Goal: Transaction & Acquisition: Purchase product/service

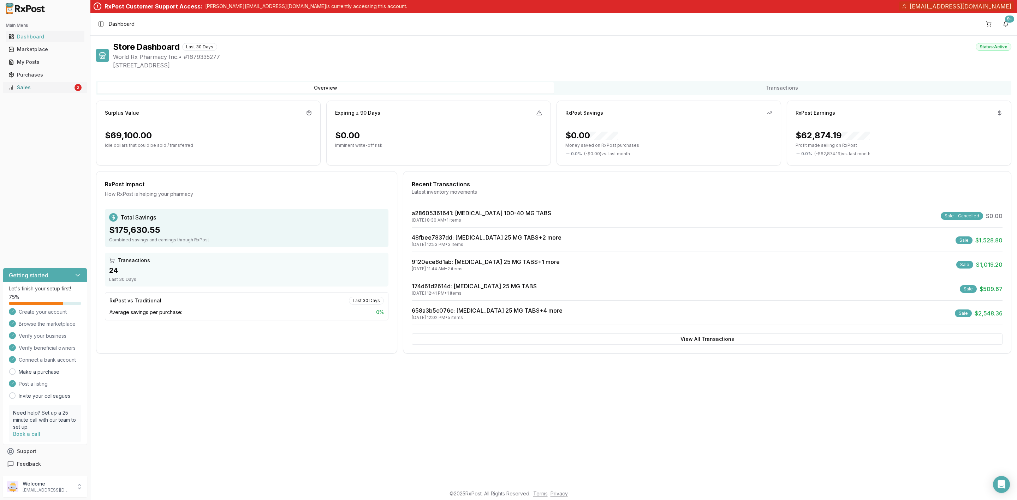
click at [37, 90] on div "Sales" at bounding box center [40, 87] width 65 height 7
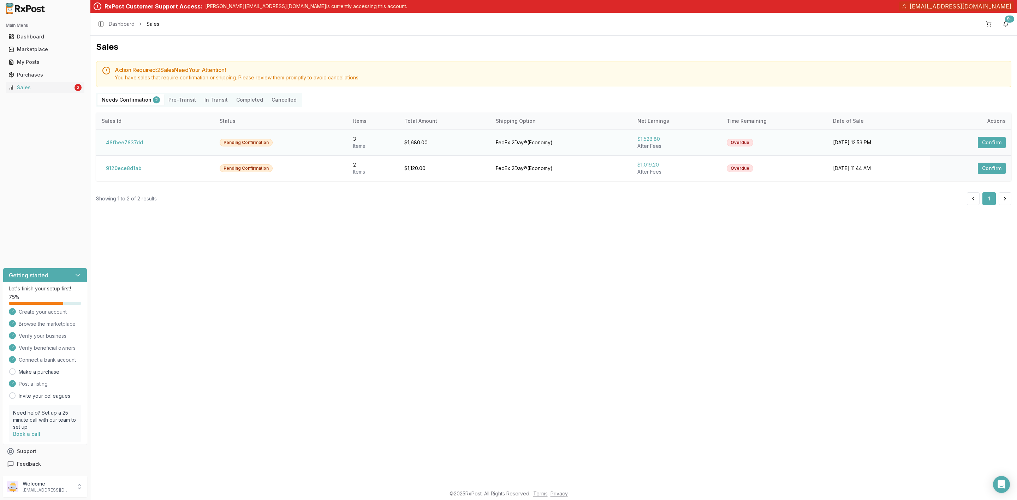
click at [986, 138] on button "Confirm" at bounding box center [992, 142] width 28 height 11
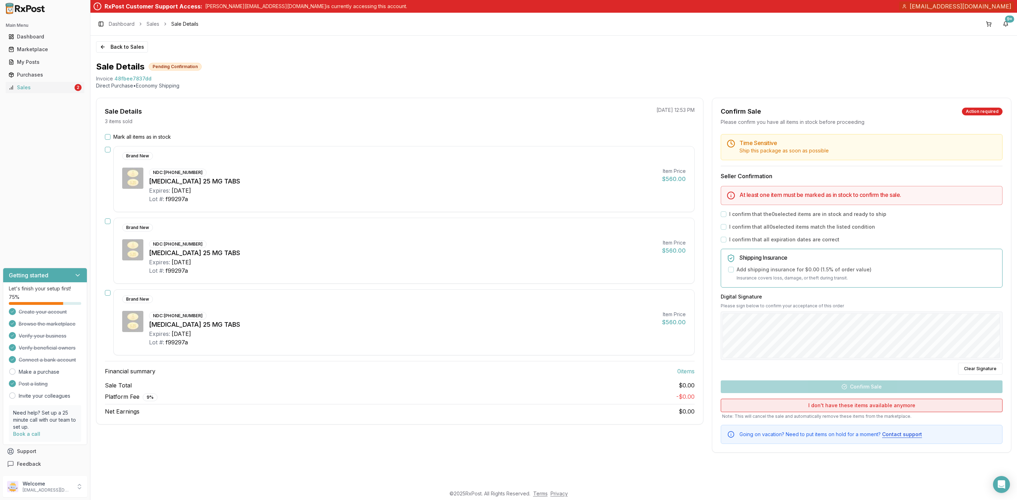
click at [851, 407] on button "I don't have these items available anymore" at bounding box center [862, 405] width 282 height 13
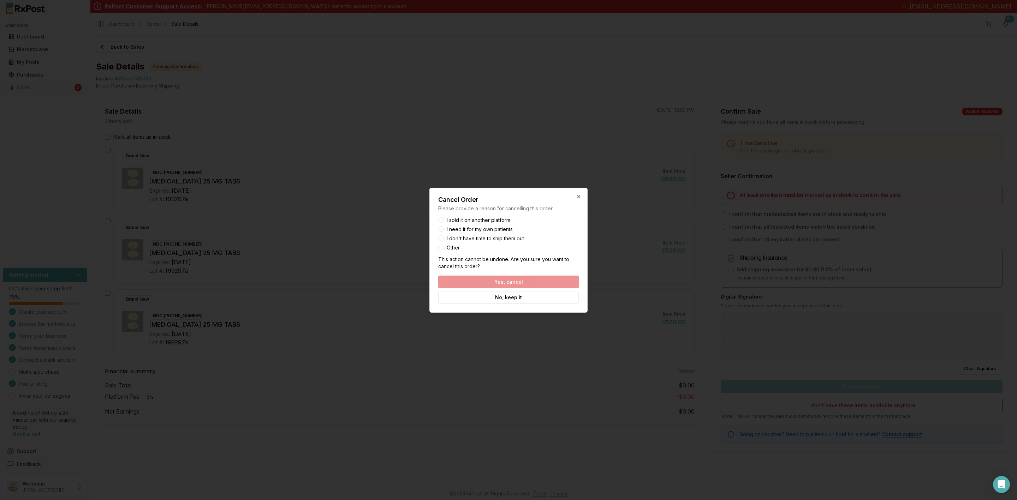
click at [442, 246] on button "Other" at bounding box center [441, 248] width 6 height 6
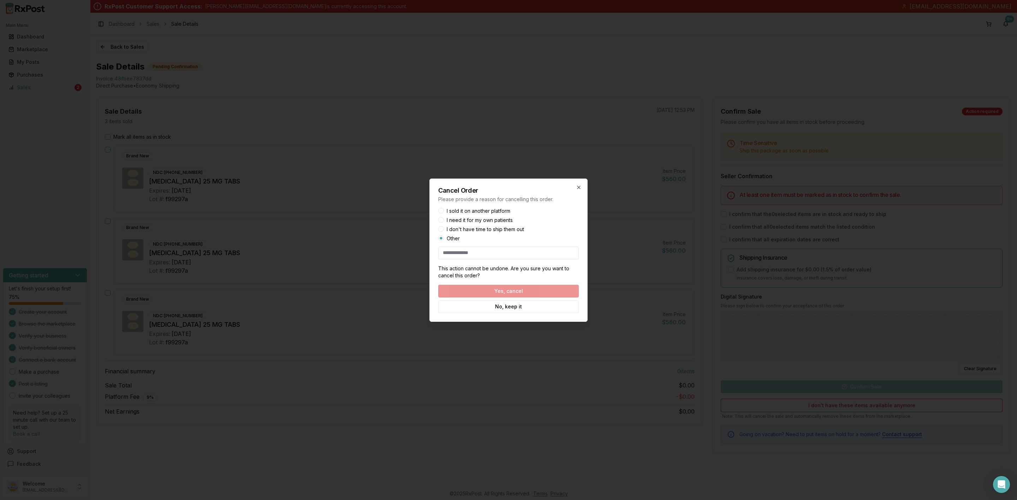
click at [498, 254] on input at bounding box center [508, 253] width 141 height 13
type input "**********"
click at [541, 292] on button "Yes, cancel" at bounding box center [508, 291] width 141 height 13
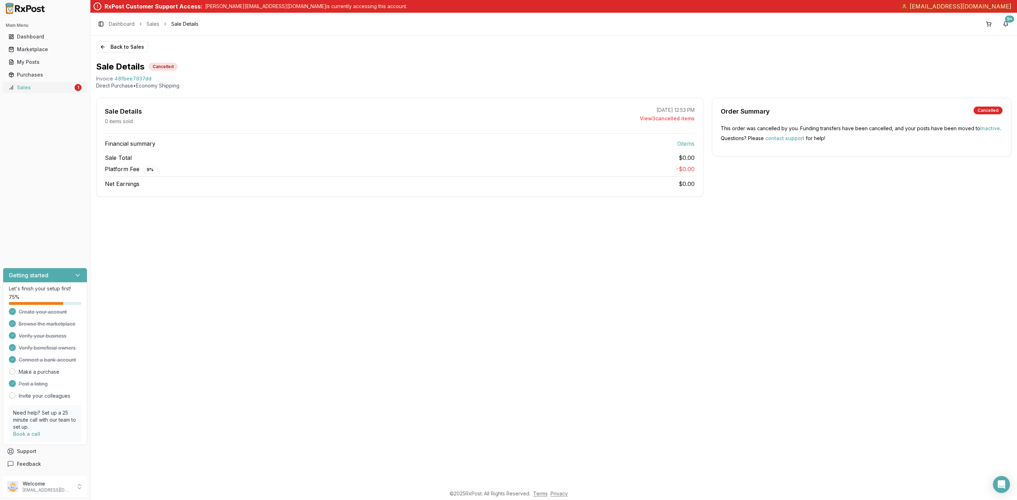
click at [51, 83] on link "Sales 1" at bounding box center [45, 87] width 79 height 13
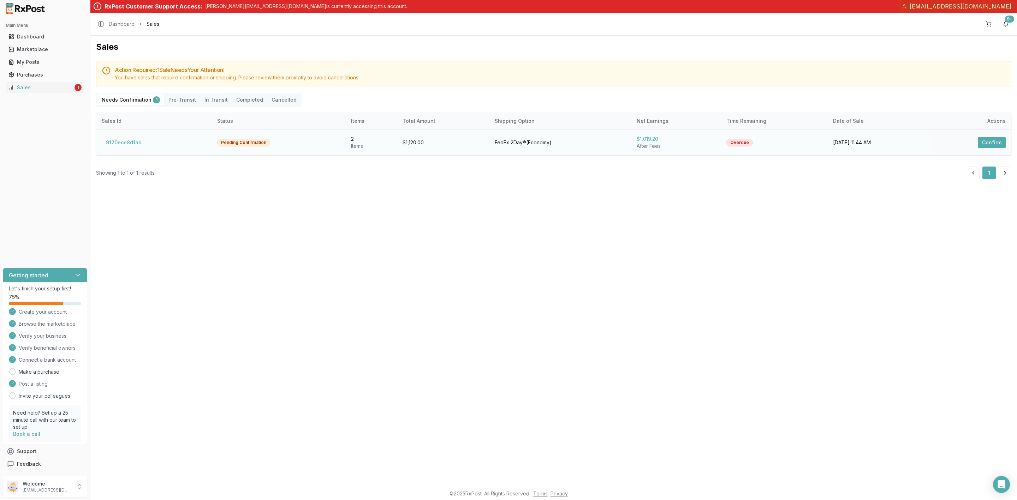
click at [996, 141] on button "Confirm" at bounding box center [992, 142] width 28 height 11
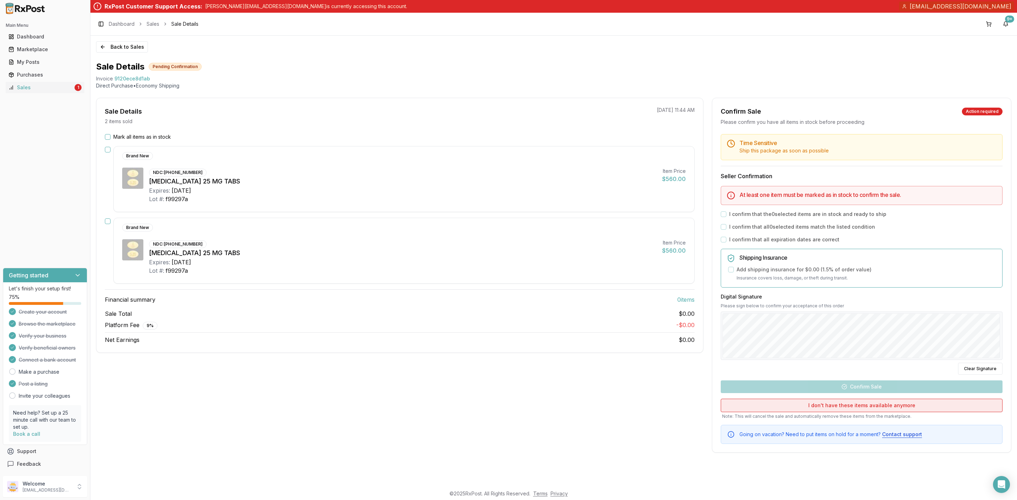
click at [848, 404] on button "I don't have these items available anymore" at bounding box center [862, 405] width 282 height 13
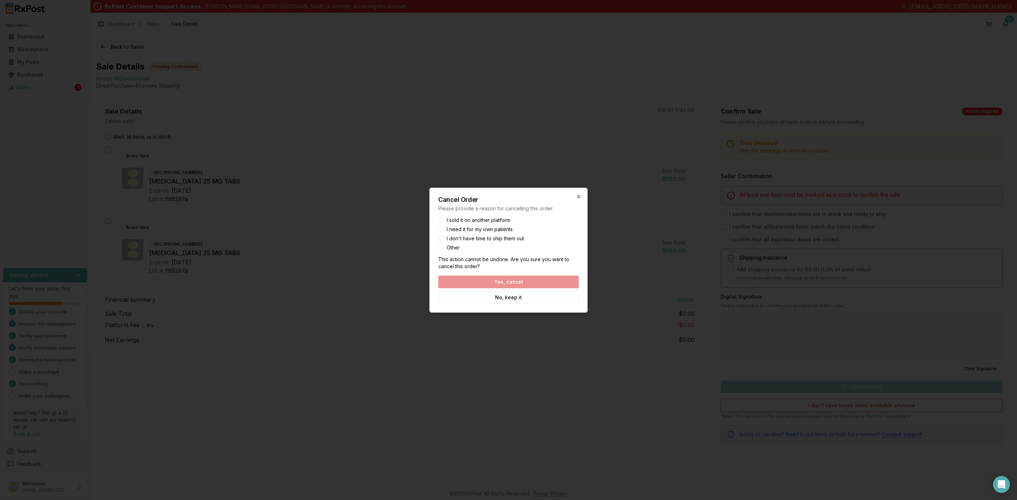
click at [443, 247] on button "Other" at bounding box center [441, 248] width 6 height 6
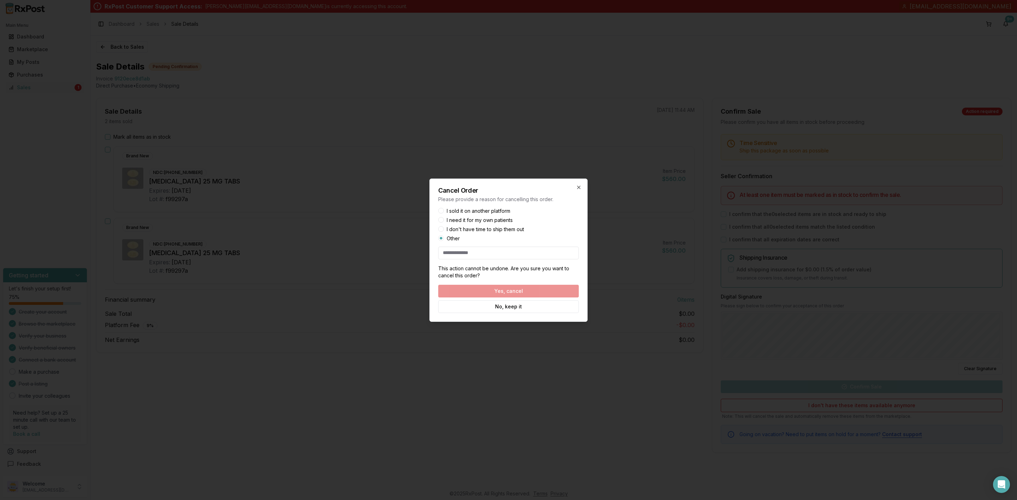
click at [463, 255] on input at bounding box center [508, 253] width 141 height 13
type input "**********"
click at [546, 294] on button "Yes, cancel" at bounding box center [508, 291] width 141 height 13
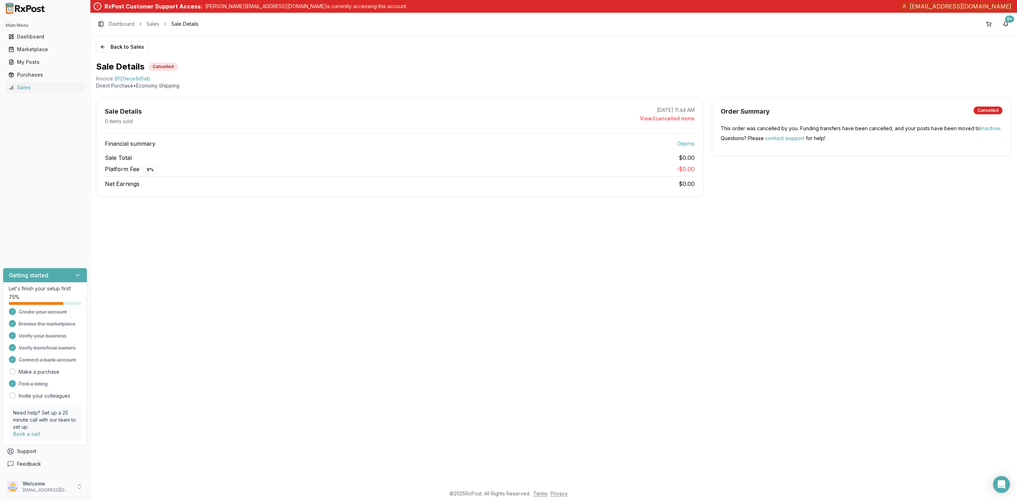
click at [48, 489] on p "worldrxpharmacyinc1@gmail.com" at bounding box center [47, 491] width 49 height 6
click at [127, 493] on button "Sign Out" at bounding box center [128, 488] width 73 height 12
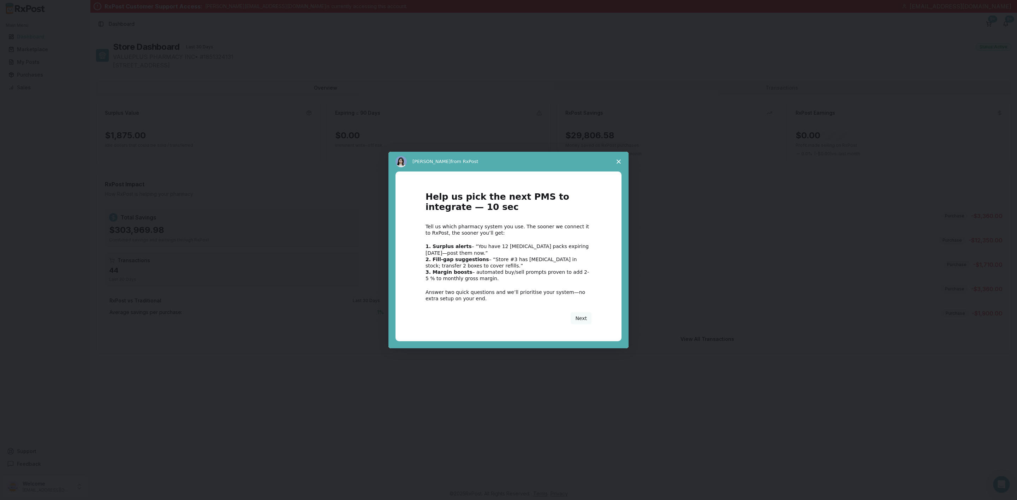
click at [621, 160] on span "Close survey" at bounding box center [619, 162] width 20 height 20
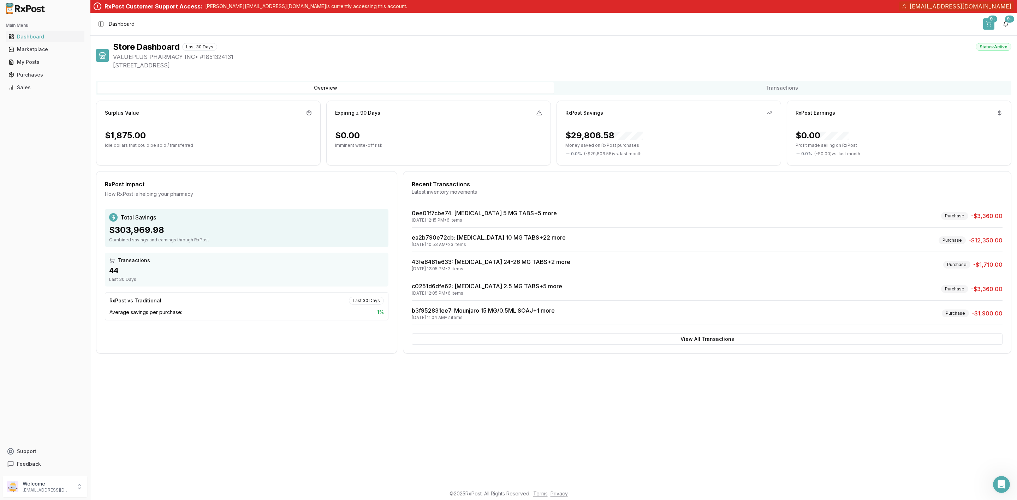
click at [988, 22] on button "9+" at bounding box center [988, 23] width 11 height 11
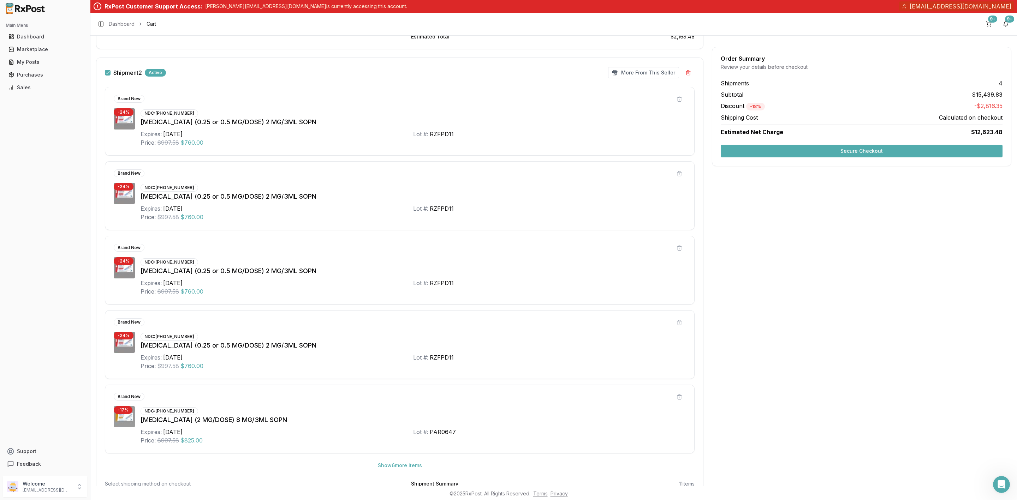
scroll to position [583, 0]
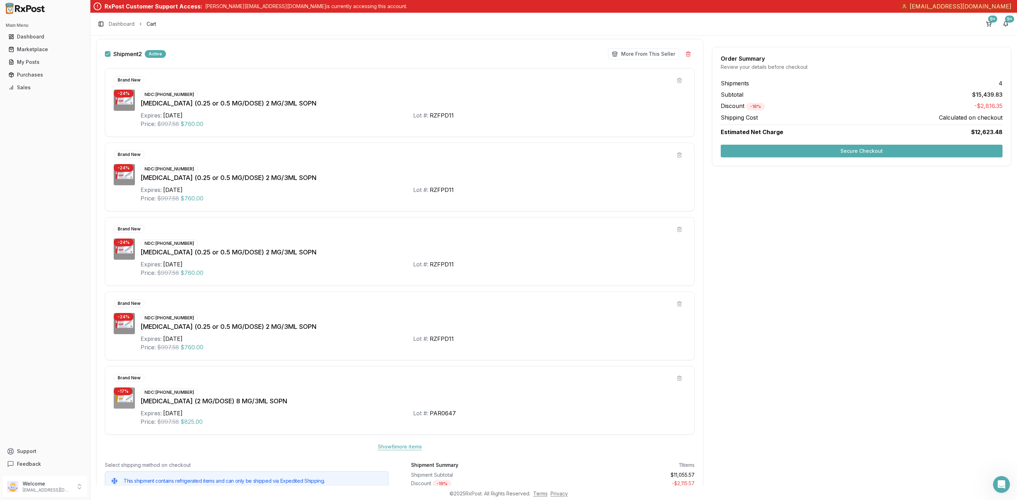
click at [399, 452] on button "Show 6 more item s" at bounding box center [399, 447] width 55 height 13
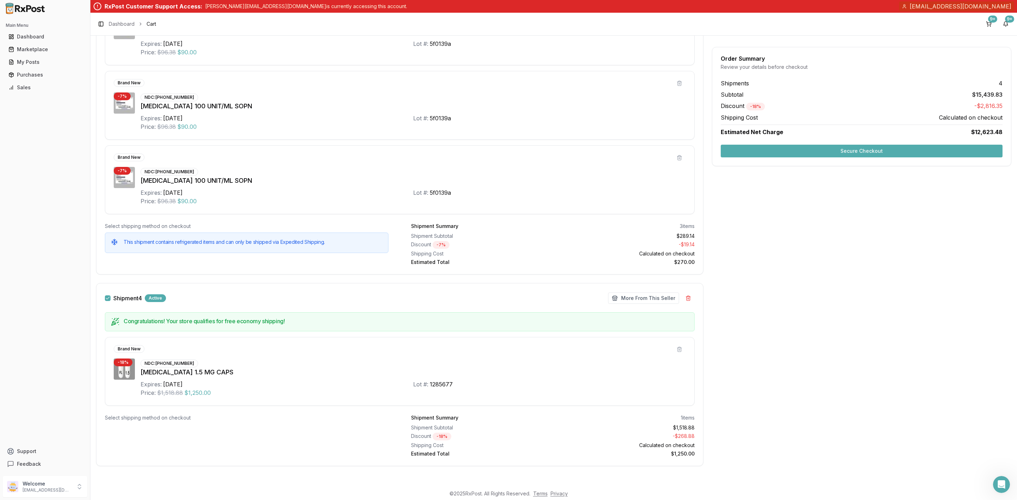
scroll to position [1146, 0]
click at [48, 492] on p "info@valuepluspharmacy.net" at bounding box center [47, 491] width 49 height 6
click at [106, 486] on span "Sign Out" at bounding box center [128, 488] width 67 height 7
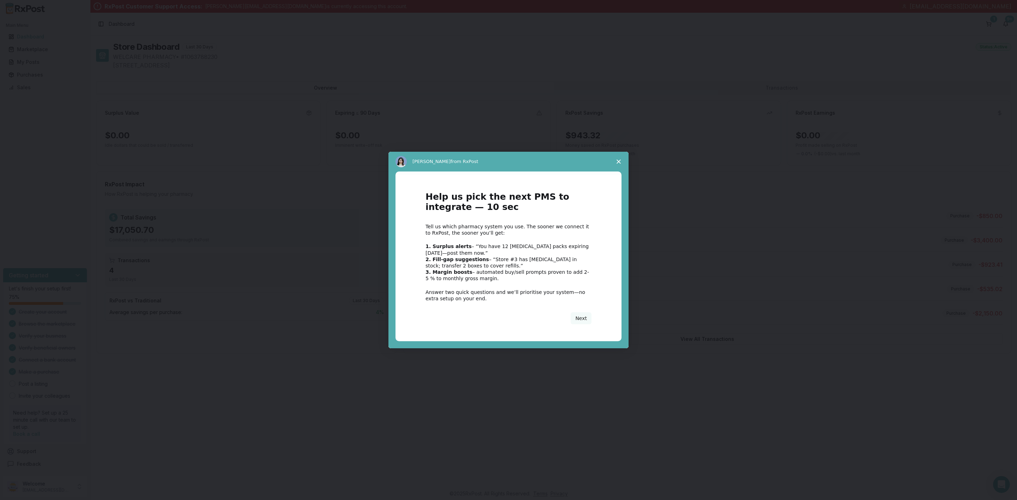
click at [617, 160] on polygon "Close survey" at bounding box center [618, 162] width 4 height 4
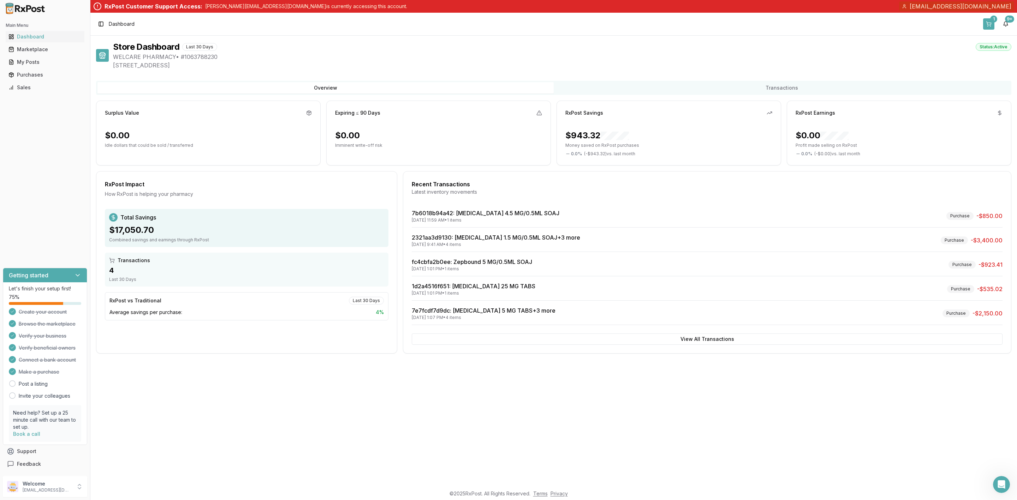
click at [991, 26] on button "1" at bounding box center [988, 23] width 11 height 11
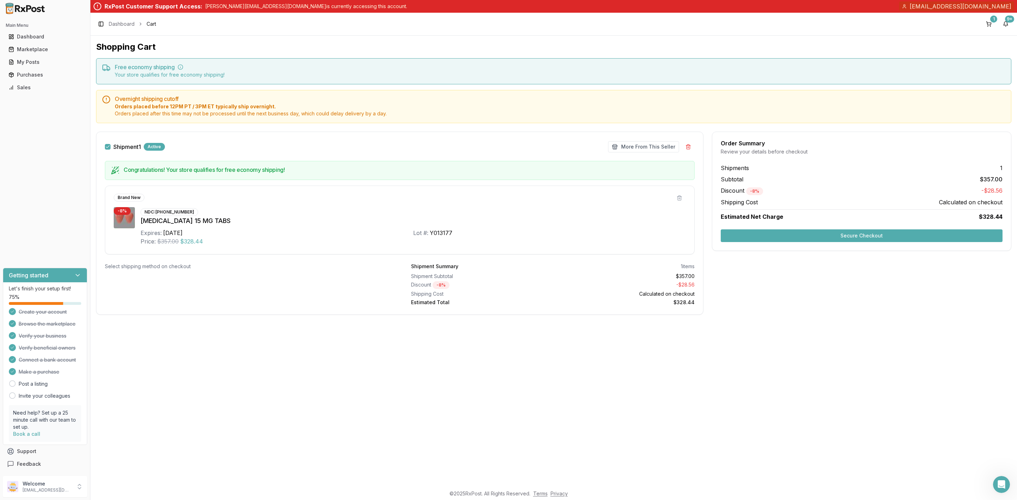
click at [831, 237] on button "Secure Checkout" at bounding box center [862, 235] width 282 height 13
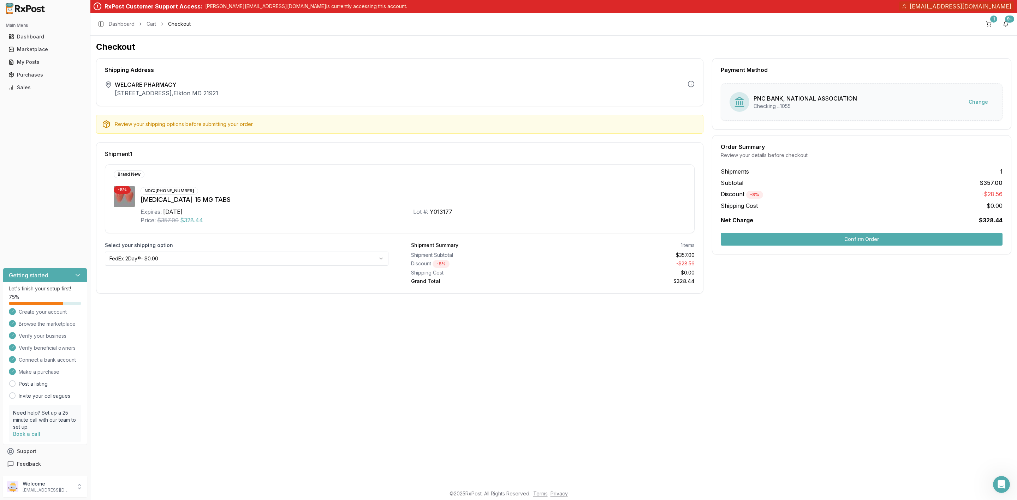
click at [840, 239] on button "Confirm Order" at bounding box center [862, 239] width 282 height 13
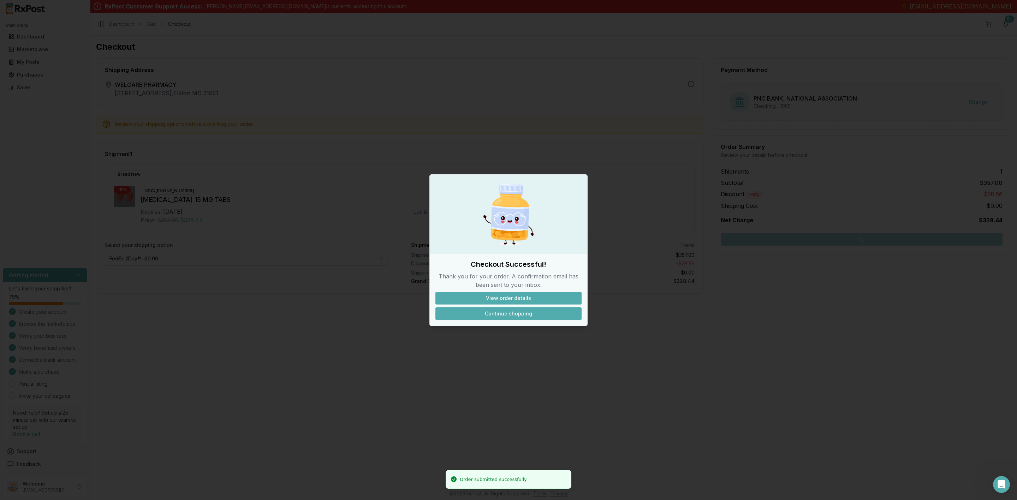
click at [533, 318] on button "Continue shopping" at bounding box center [508, 314] width 146 height 13
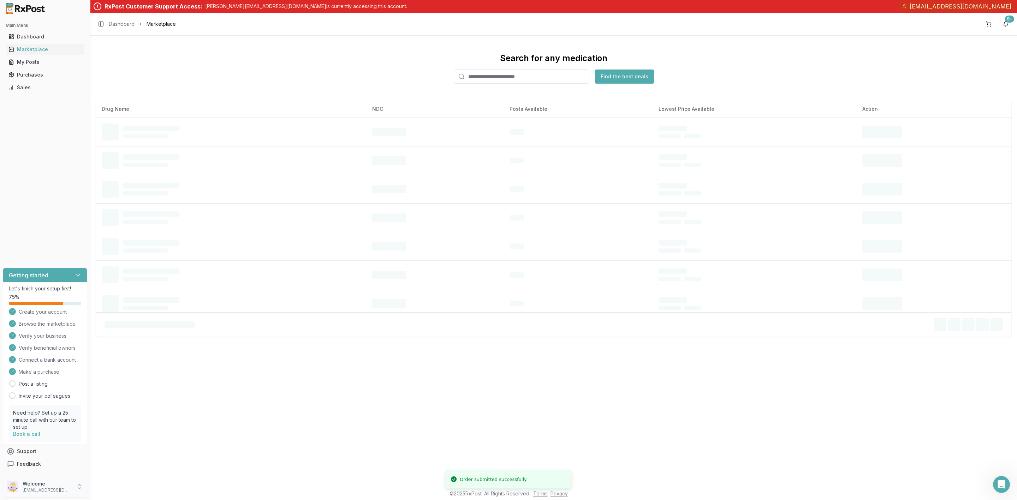
click at [47, 491] on p "welcarepharmacyllc@gmail.com" at bounding box center [47, 491] width 49 height 6
click at [139, 490] on span "Sign Out" at bounding box center [128, 488] width 67 height 7
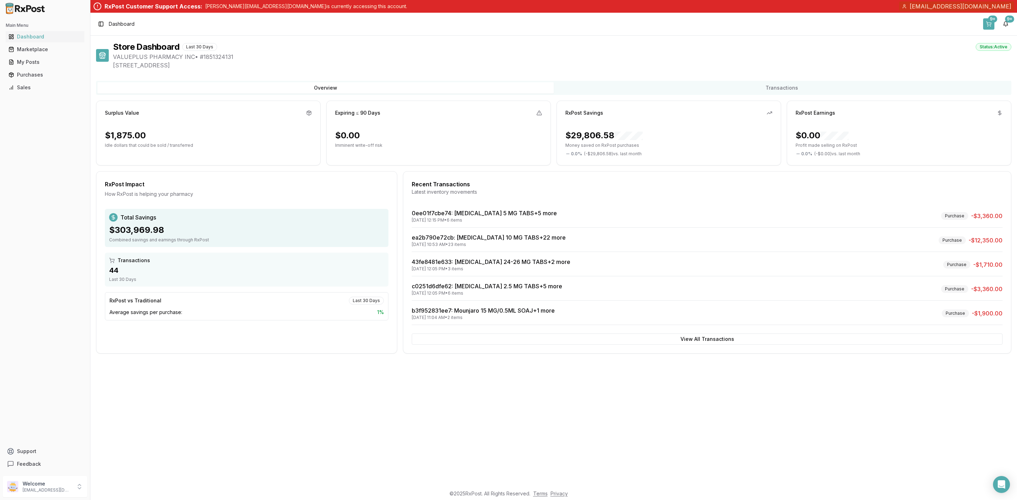
click at [986, 18] on button "9+" at bounding box center [988, 23] width 11 height 11
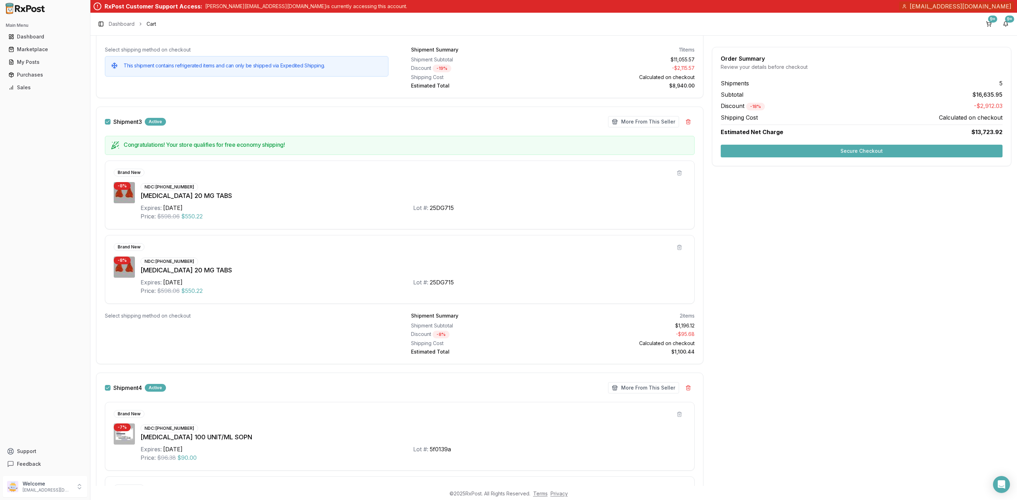
scroll to position [1006, 0]
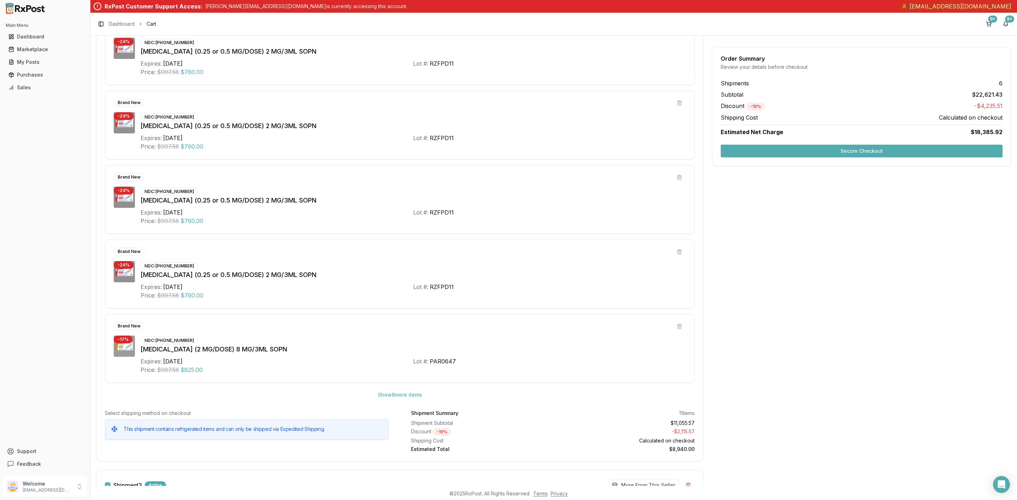
scroll to position [636, 0]
click at [676, 332] on button at bounding box center [679, 325] width 13 height 13
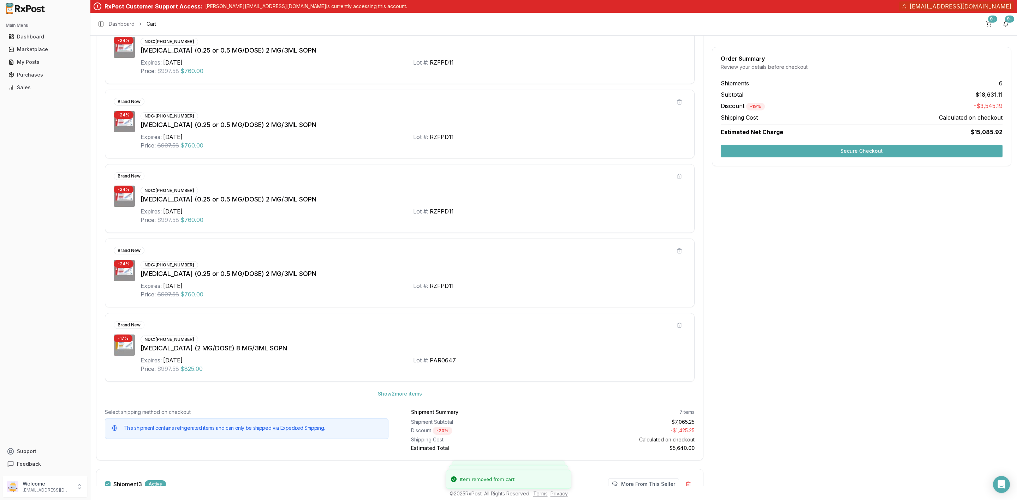
click at [676, 332] on button at bounding box center [679, 325] width 13 height 13
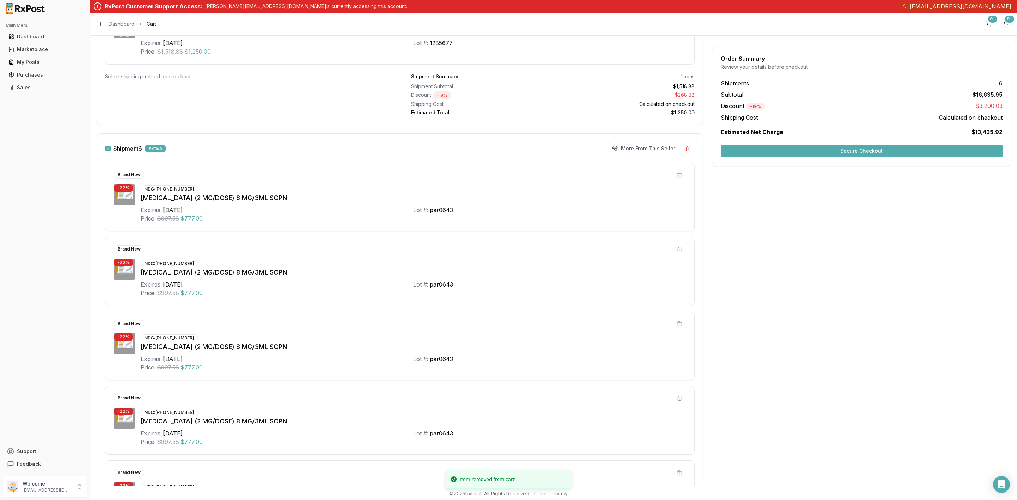
scroll to position [1835, 0]
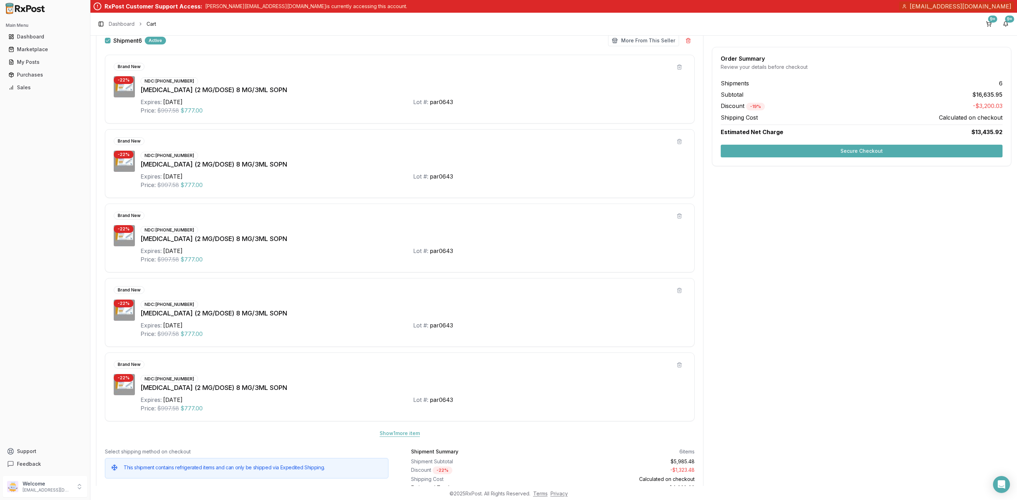
click at [415, 440] on button "Show 1 more item" at bounding box center [400, 433] width 52 height 13
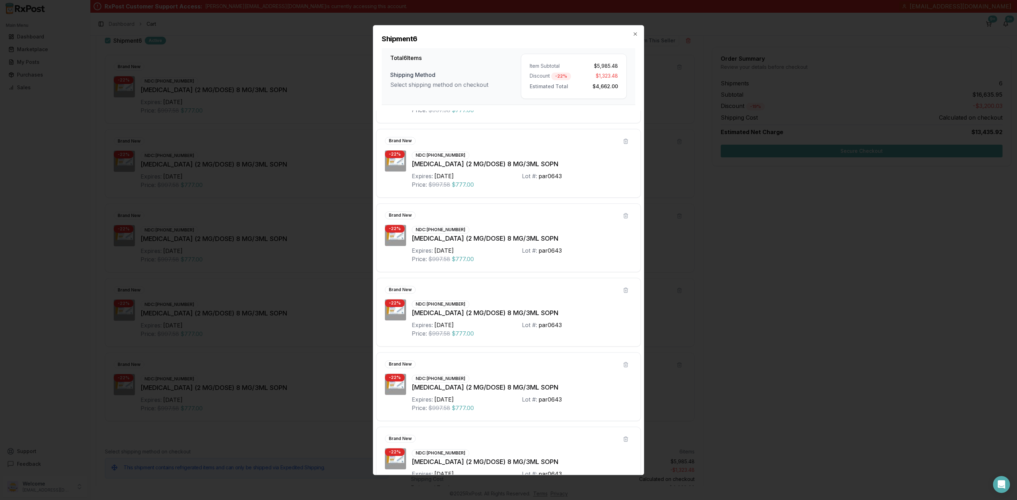
scroll to position [86, 0]
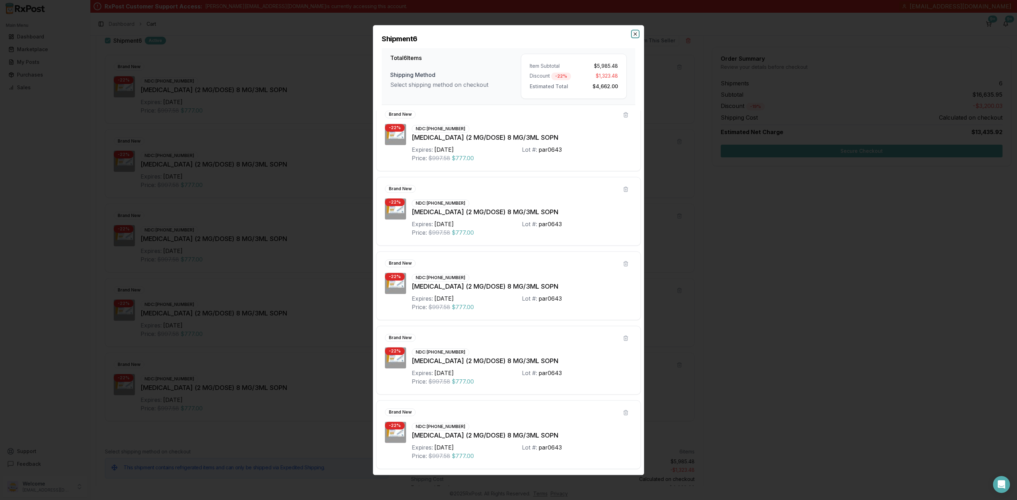
click at [634, 32] on icon "button" at bounding box center [635, 34] width 6 height 6
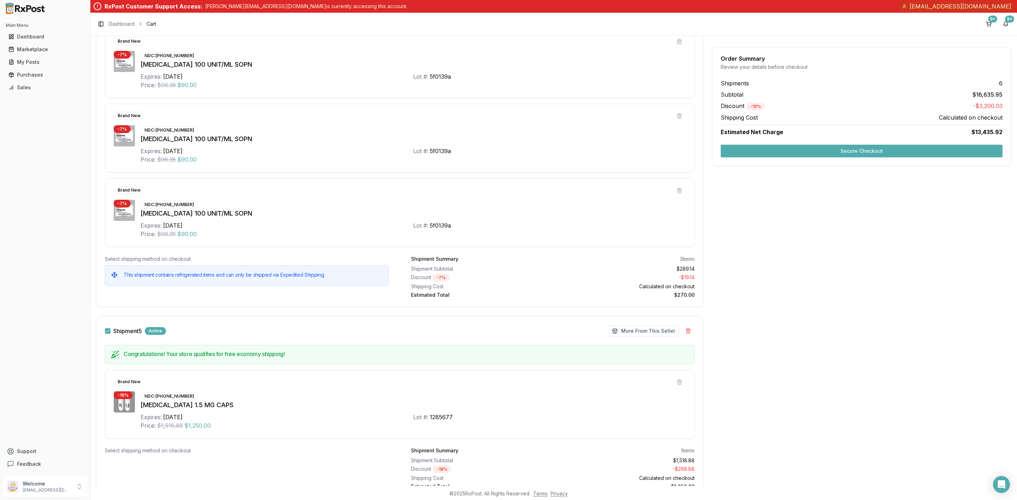
scroll to position [1247, 0]
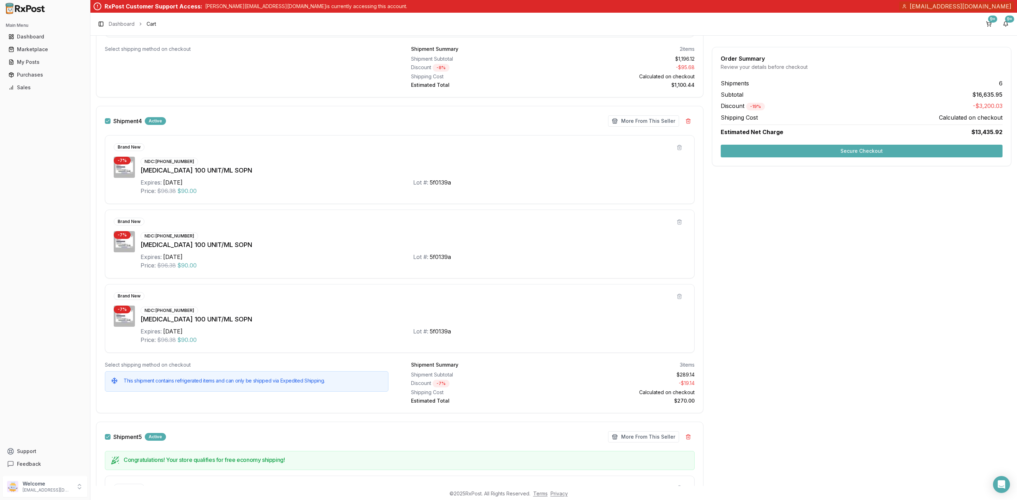
click at [105, 124] on button "Shipment 4" at bounding box center [108, 121] width 6 height 6
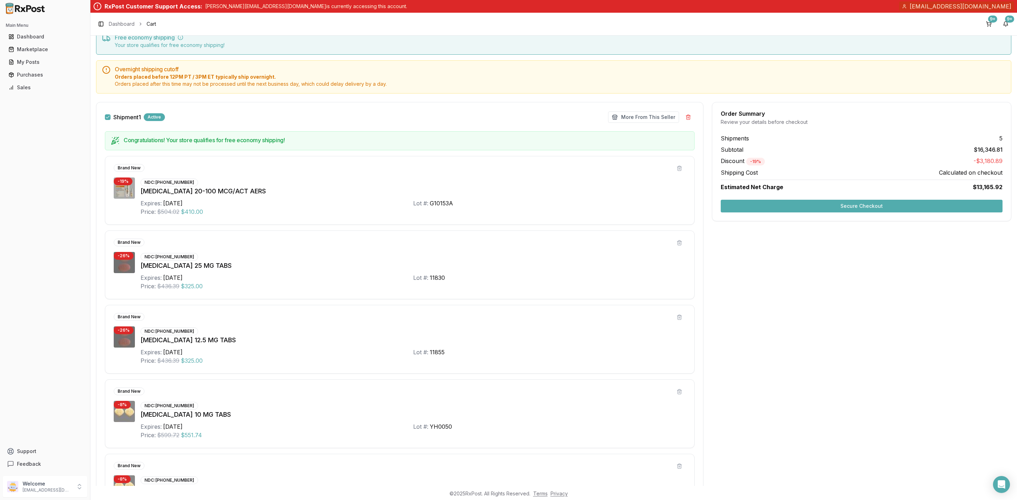
scroll to position [29, 0]
click at [839, 209] on button "Secure Checkout" at bounding box center [862, 207] width 282 height 13
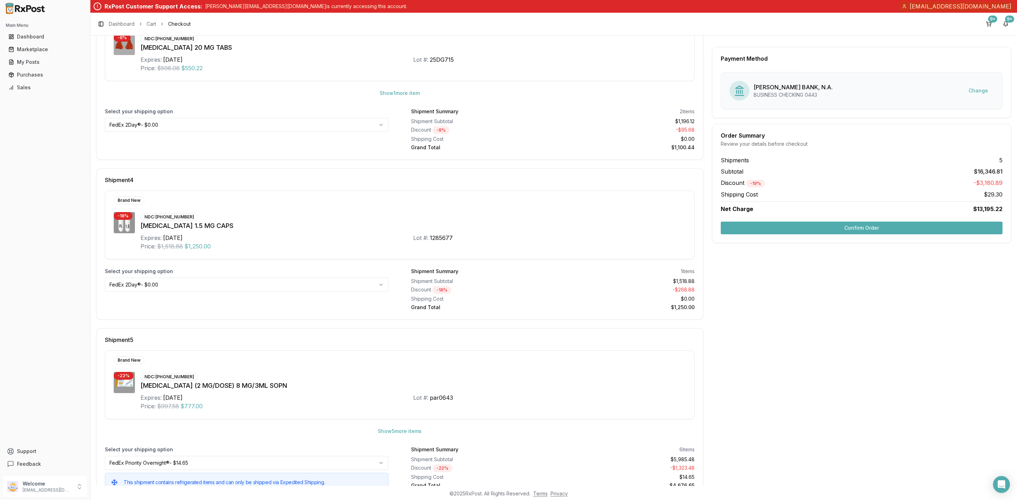
scroll to position [546, 0]
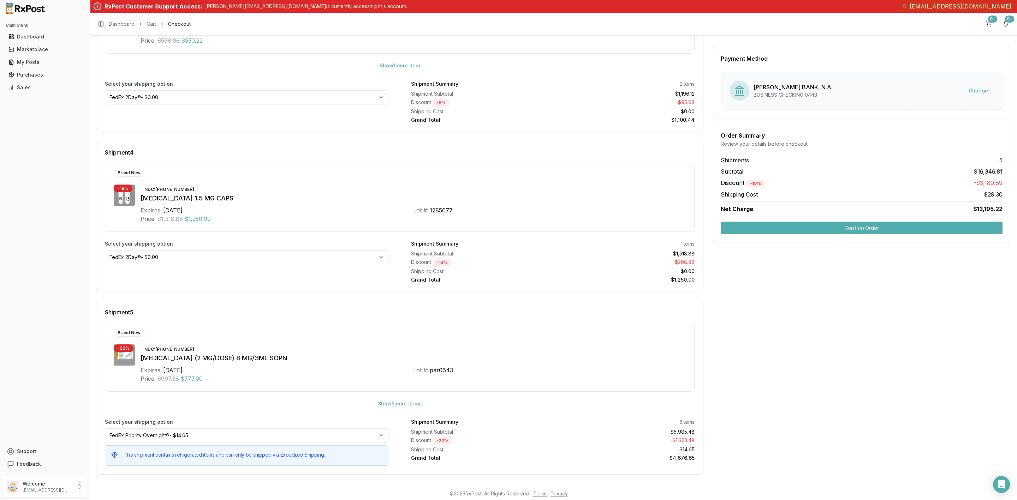
click at [817, 231] on button "Confirm Order" at bounding box center [862, 228] width 282 height 13
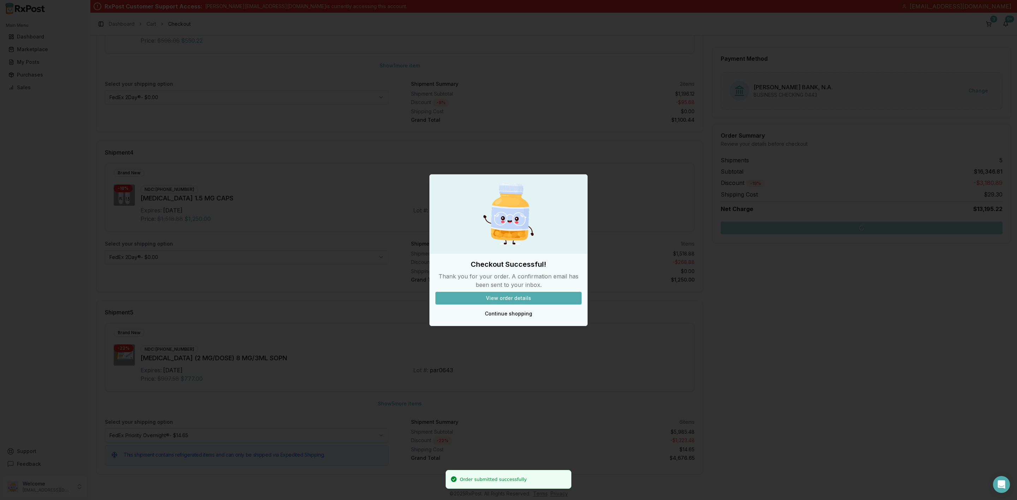
click at [511, 322] on div "Checkout Successful! Thank you for your order. A confirmation email has been se…" at bounding box center [508, 250] width 158 height 152
click at [510, 317] on button "Continue shopping" at bounding box center [508, 314] width 146 height 13
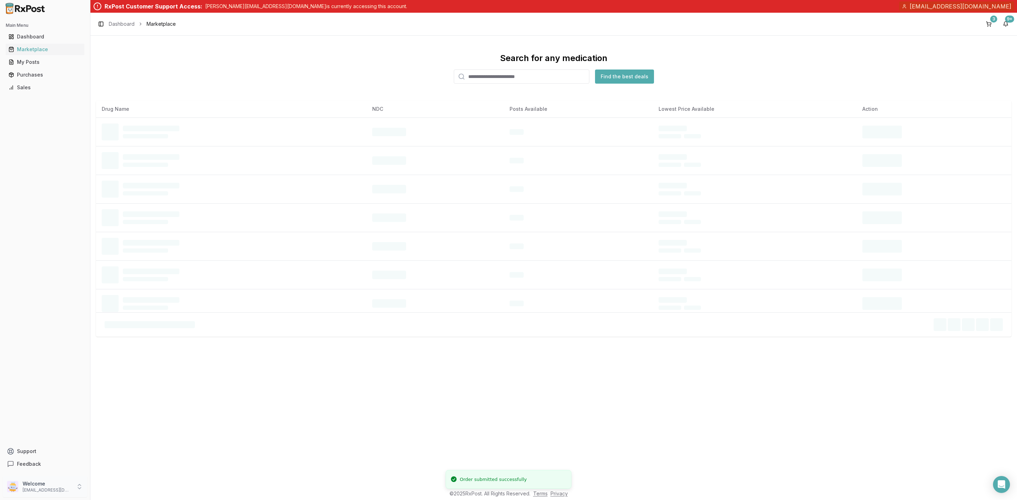
click at [62, 485] on p "Welcome" at bounding box center [47, 484] width 49 height 7
click at [123, 488] on span "Sign Out" at bounding box center [128, 488] width 67 height 7
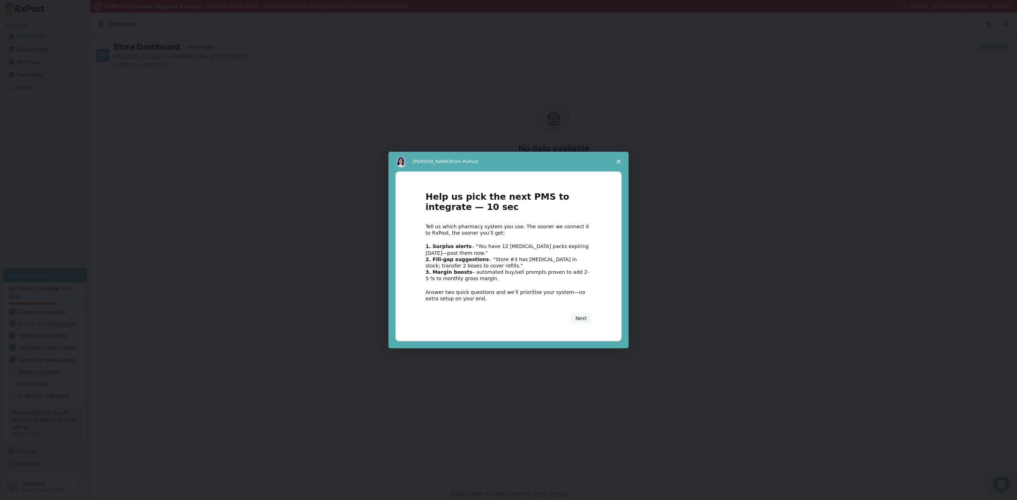
click at [616, 157] on span "Close survey" at bounding box center [619, 162] width 20 height 20
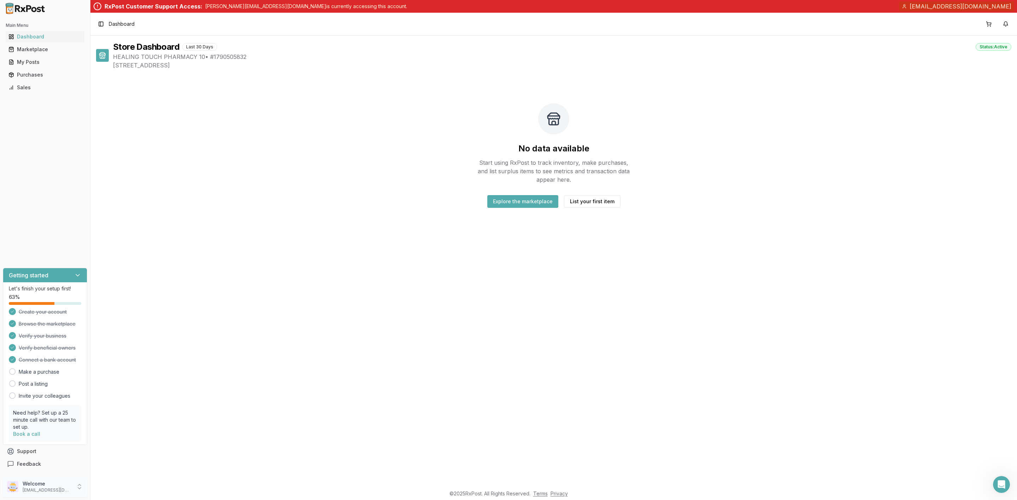
click at [33, 487] on p "Welcome" at bounding box center [47, 484] width 49 height 7
click at [108, 485] on span "Sign Out" at bounding box center [128, 488] width 67 height 7
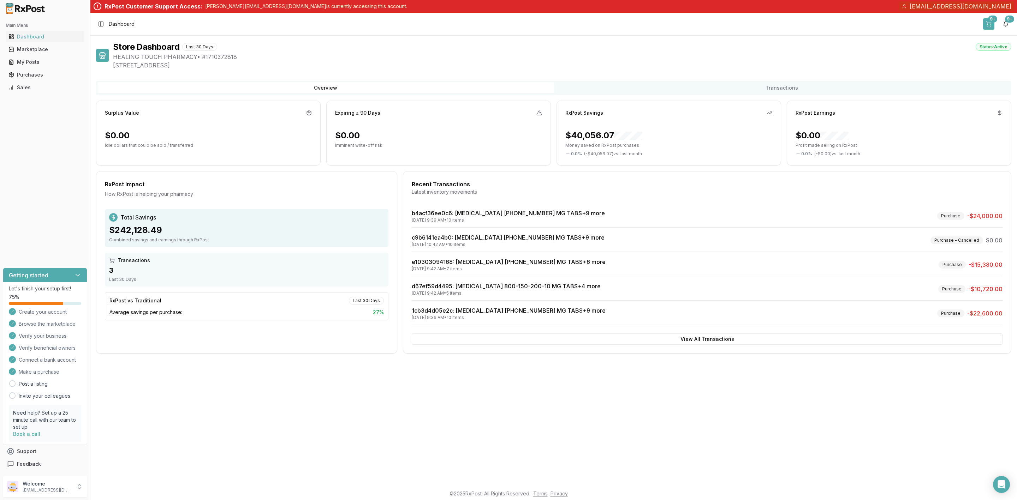
click at [989, 23] on button "9+" at bounding box center [988, 23] width 11 height 11
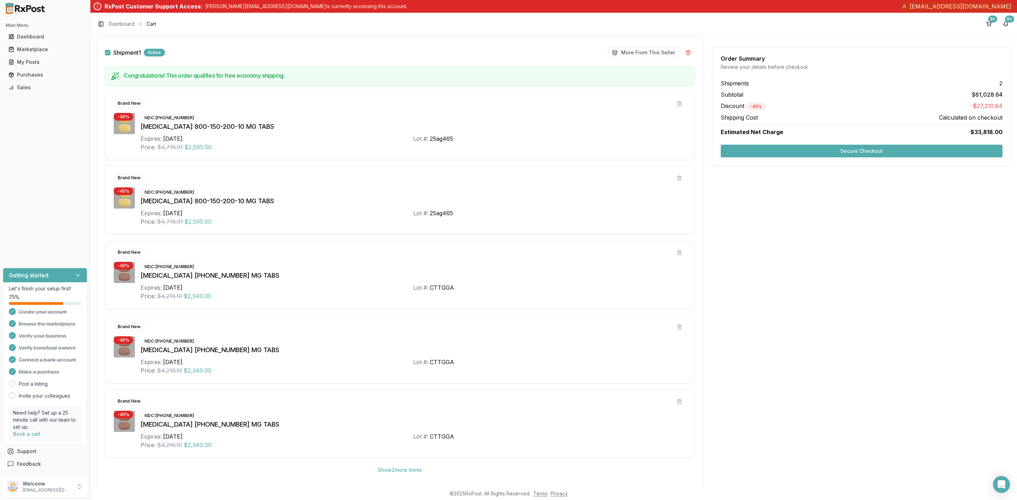
scroll to position [53, 0]
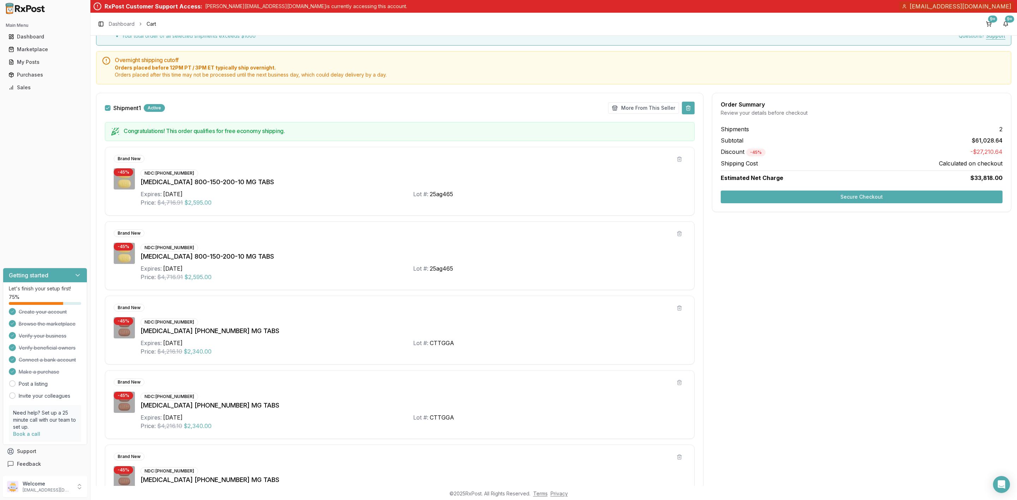
click at [685, 112] on button at bounding box center [688, 108] width 13 height 13
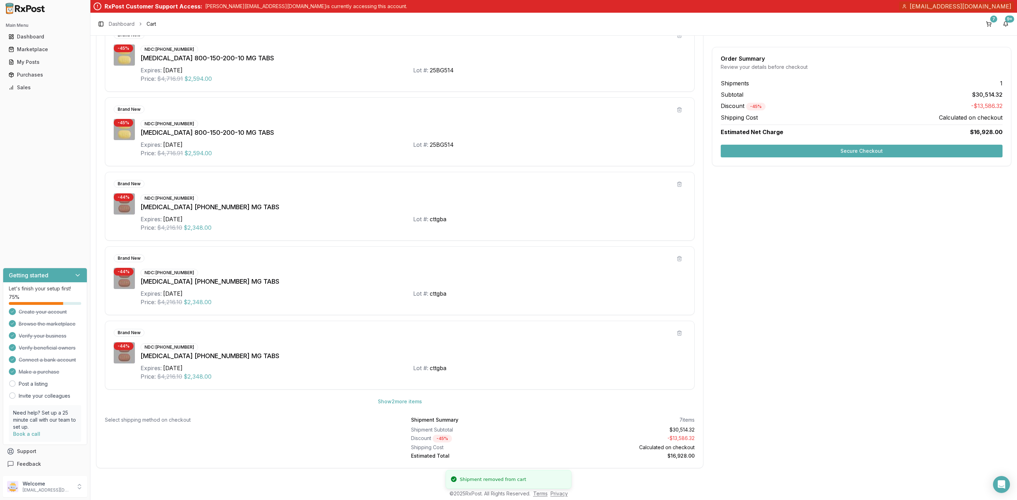
scroll to position [182, 0]
click at [53, 497] on div "Welcome md01@healingtouch.life" at bounding box center [45, 486] width 84 height 21
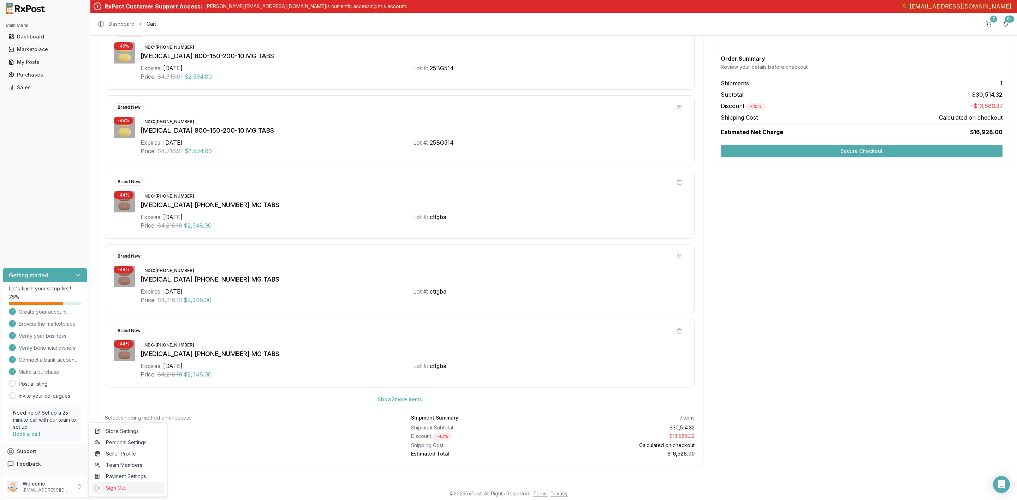
click at [119, 493] on button "Sign Out" at bounding box center [128, 488] width 73 height 12
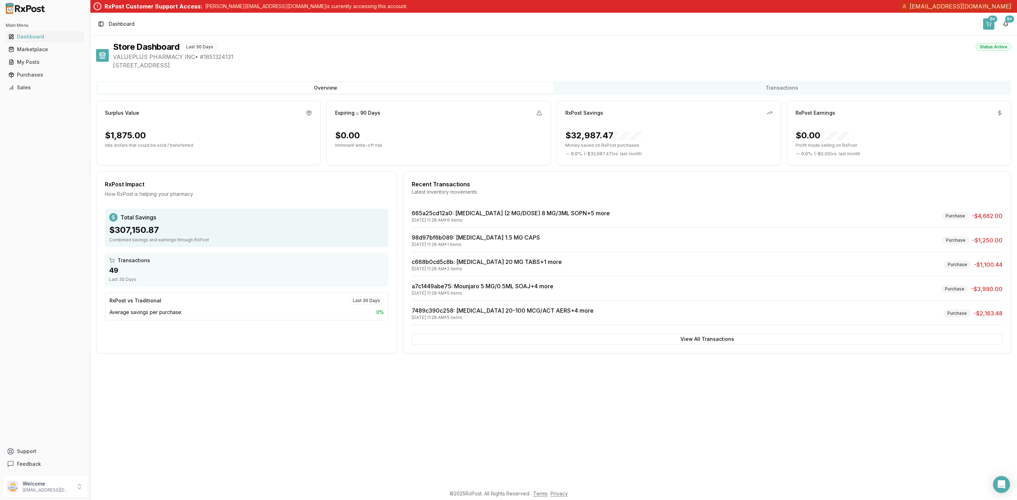
click at [985, 25] on button "9+" at bounding box center [988, 23] width 11 height 11
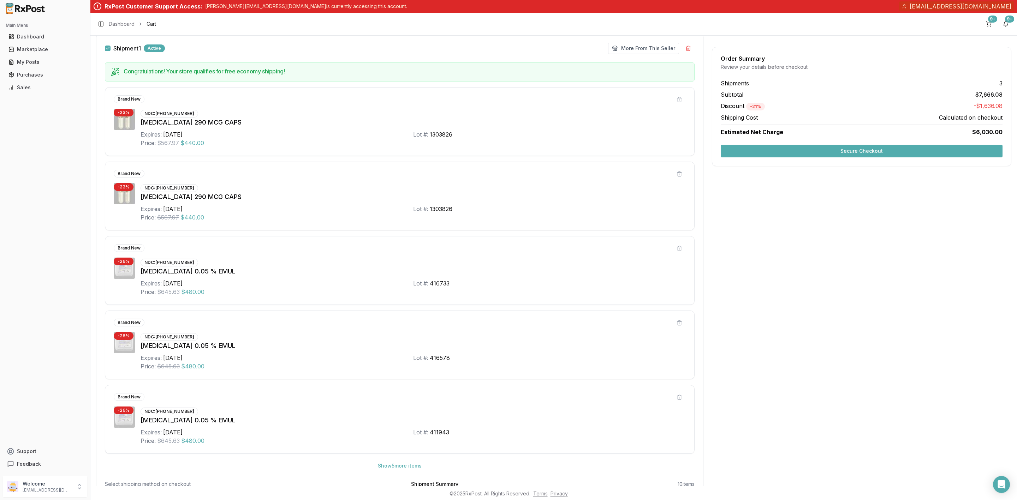
scroll to position [106, 0]
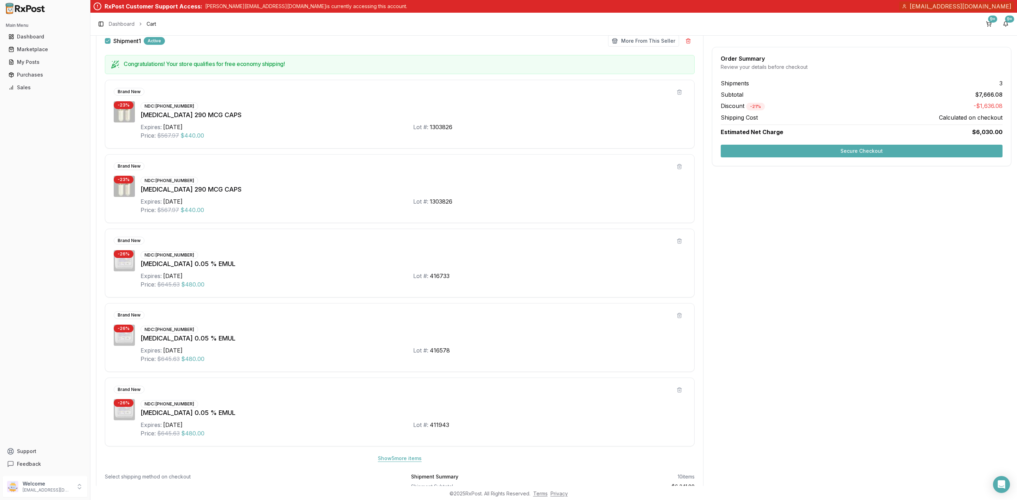
click at [407, 464] on button "Show 5 more item s" at bounding box center [399, 458] width 55 height 13
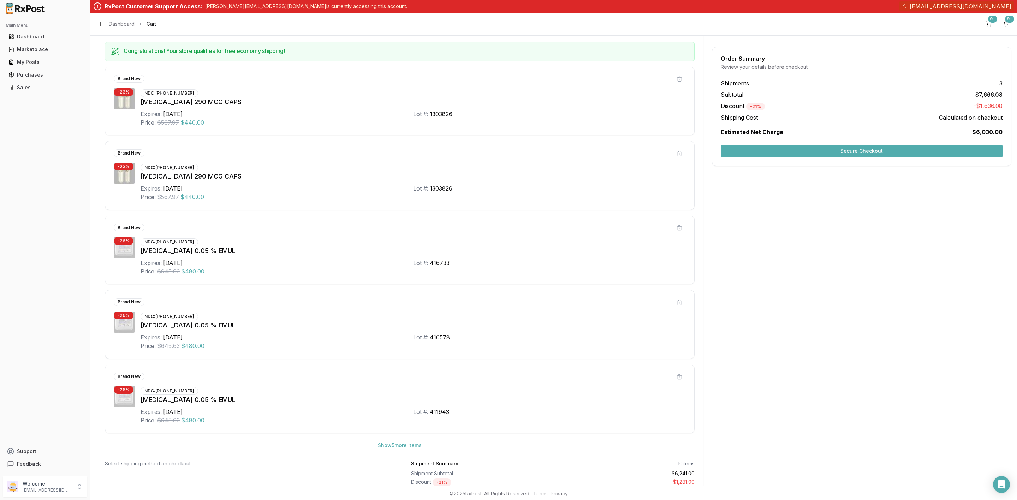
scroll to position [159, 0]
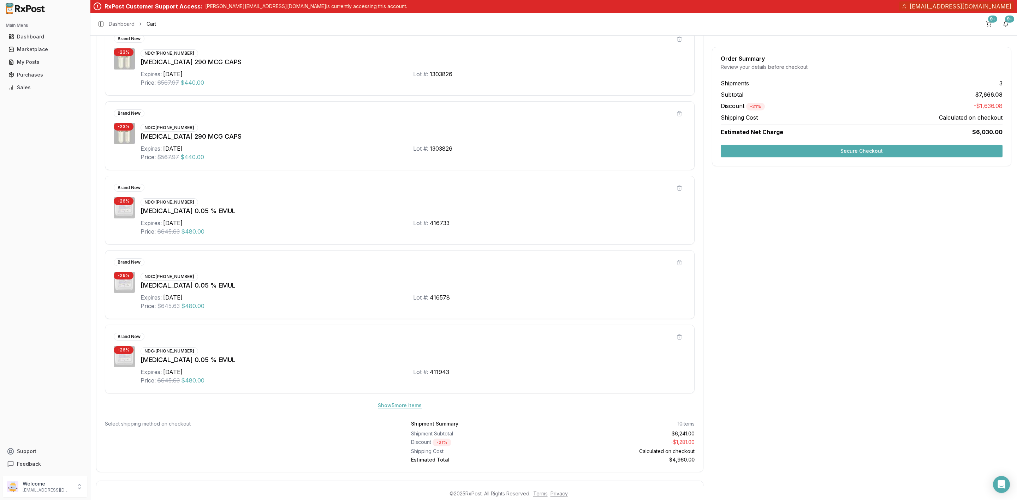
click at [390, 408] on button "Show 5 more item s" at bounding box center [399, 405] width 55 height 13
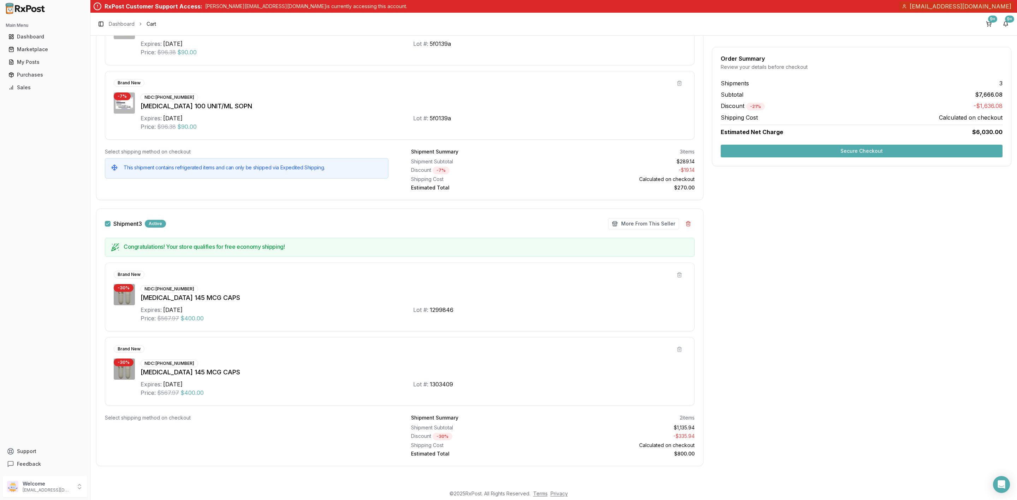
scroll to position [753, 0]
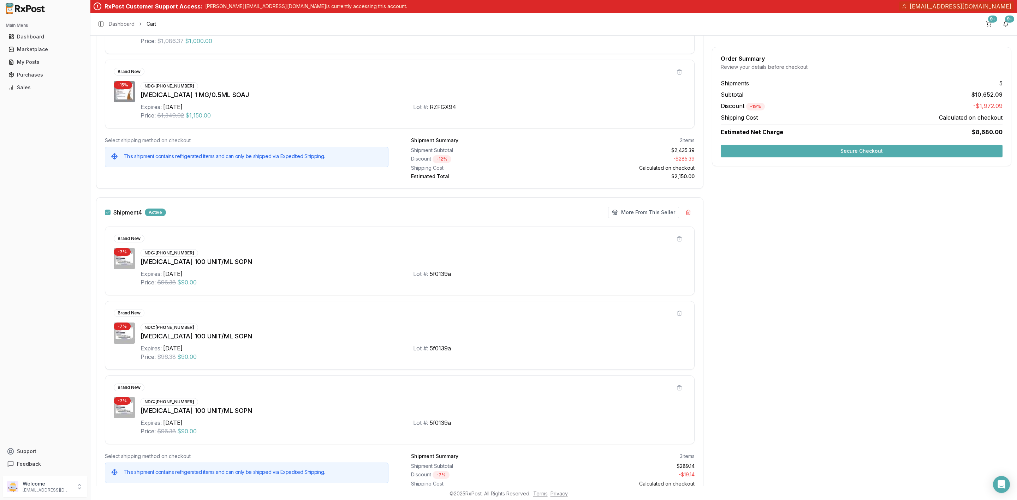
scroll to position [953, 0]
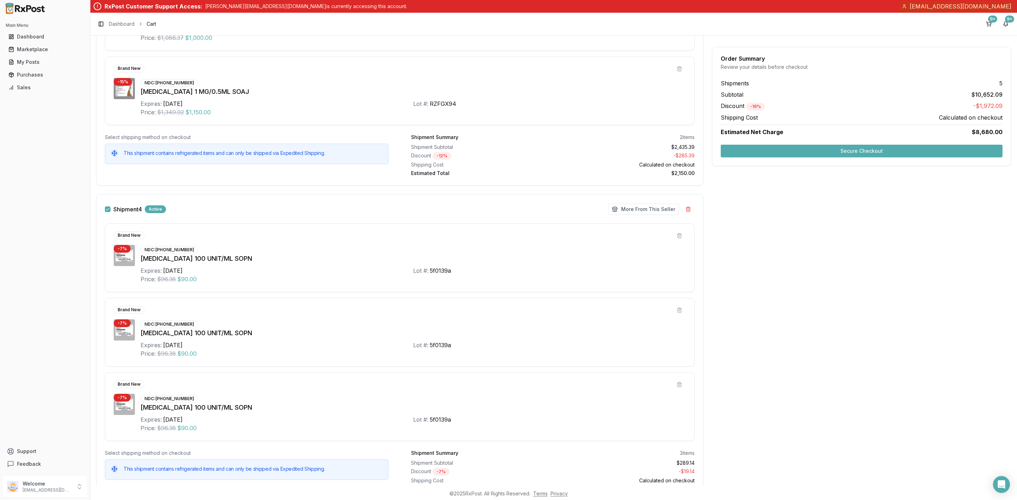
click at [107, 212] on button "Shipment 4" at bounding box center [108, 210] width 6 height 6
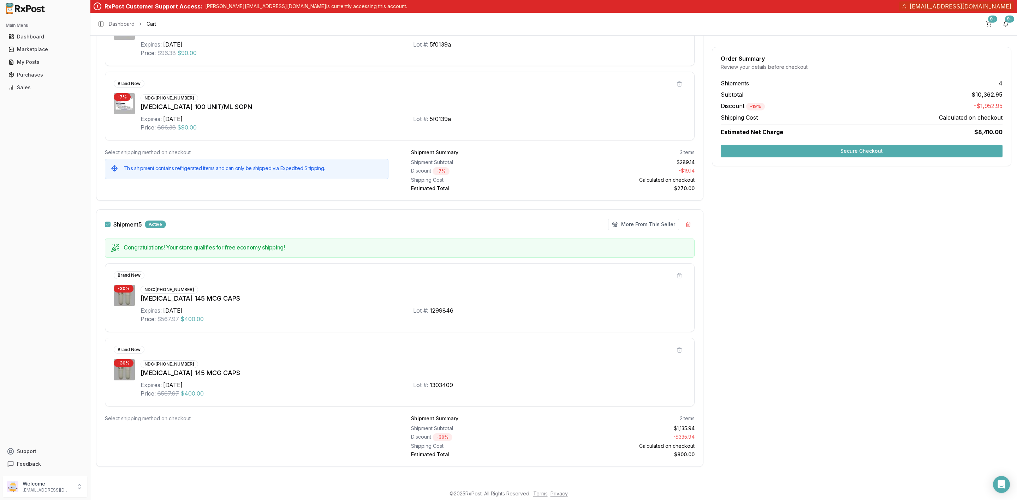
scroll to position [1265, 0]
click at [836, 156] on button "Secure Checkout" at bounding box center [862, 151] width 282 height 13
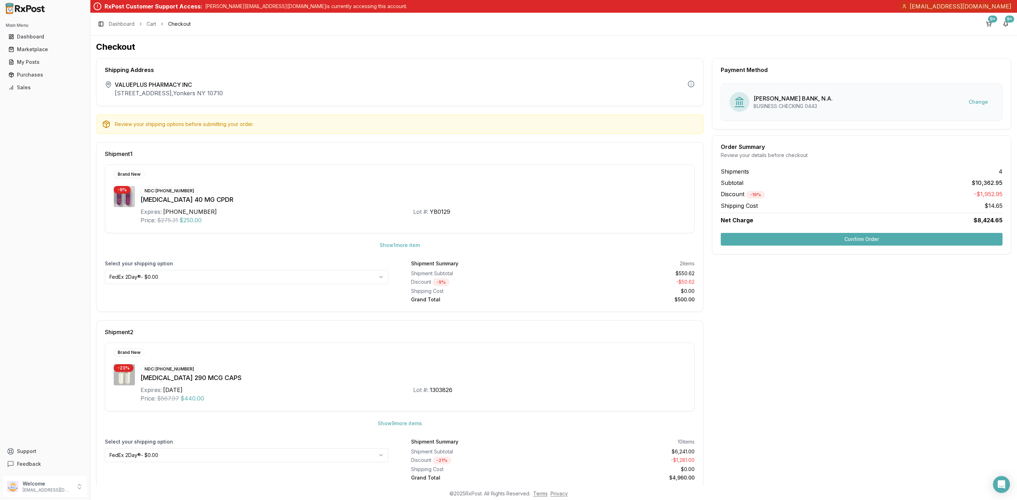
click at [861, 241] on button "Confirm Order" at bounding box center [862, 239] width 282 height 13
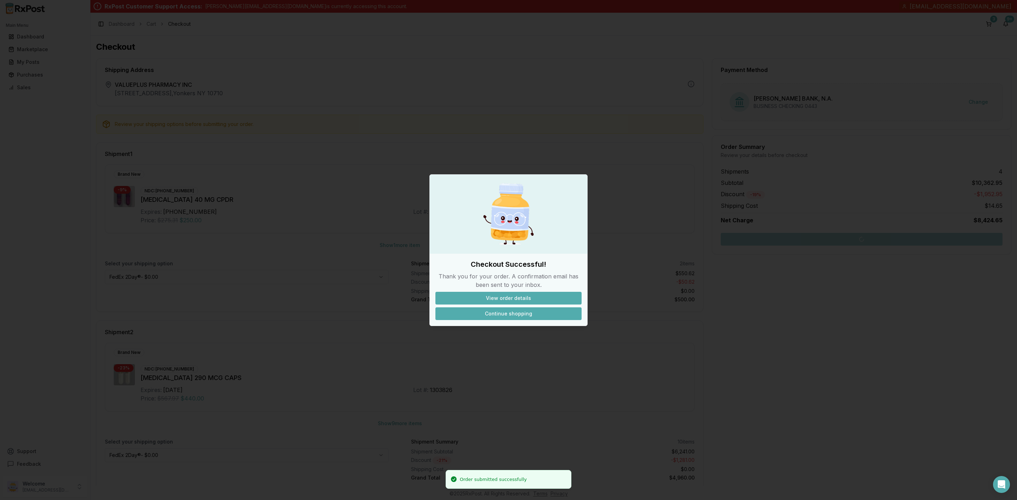
click at [505, 317] on button "Continue shopping" at bounding box center [508, 314] width 146 height 13
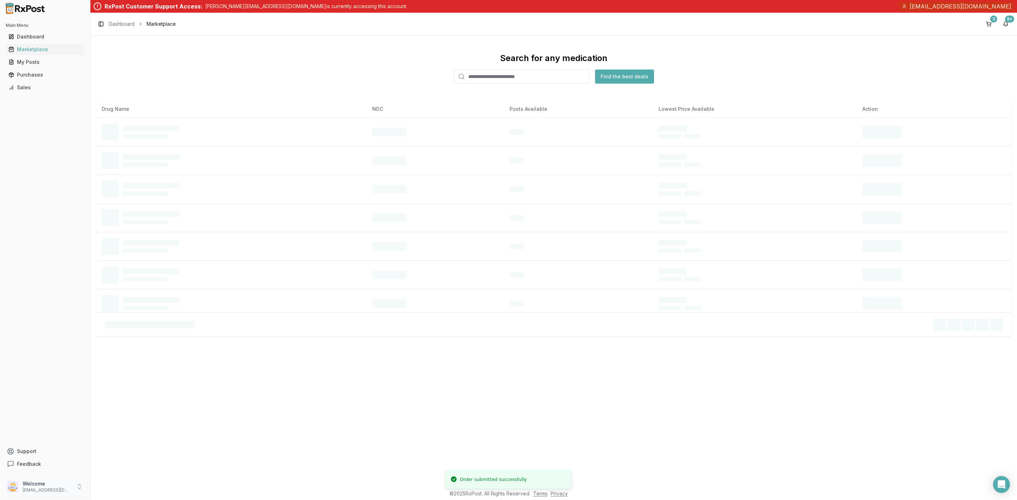
click at [49, 496] on div "Welcome [EMAIL_ADDRESS][DOMAIN_NAME]" at bounding box center [45, 486] width 84 height 21
click at [108, 494] on button "Sign Out" at bounding box center [128, 488] width 73 height 12
